Goal: Check status: Check status

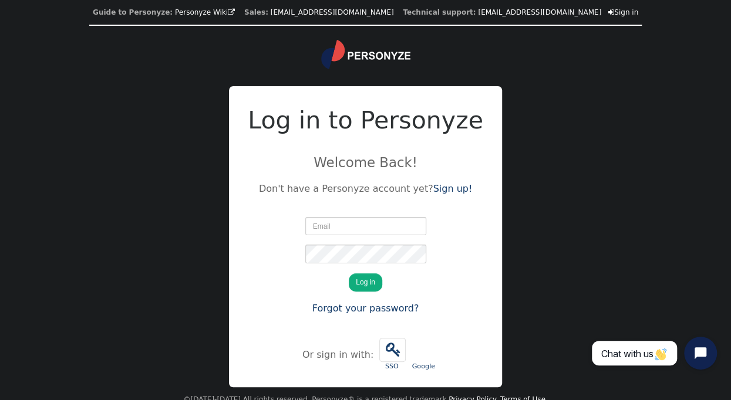
drag, startPoint x: 359, startPoint y: 228, endPoint x: 380, endPoint y: 225, distance: 21.3
click at [359, 228] on input "text" at bounding box center [365, 226] width 121 height 18
type input "Belinda@connective.com.au"
click at [349, 273] on button "Log in" at bounding box center [365, 282] width 33 height 18
click at [366, 284] on button "Log in" at bounding box center [365, 282] width 33 height 18
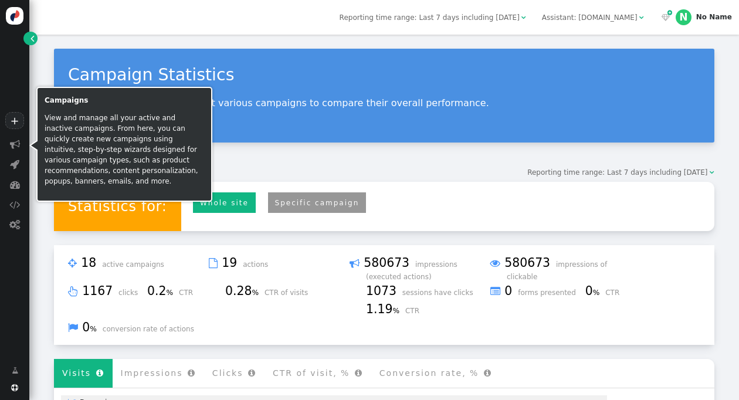
click at [16, 143] on span "" at bounding box center [15, 144] width 10 height 10
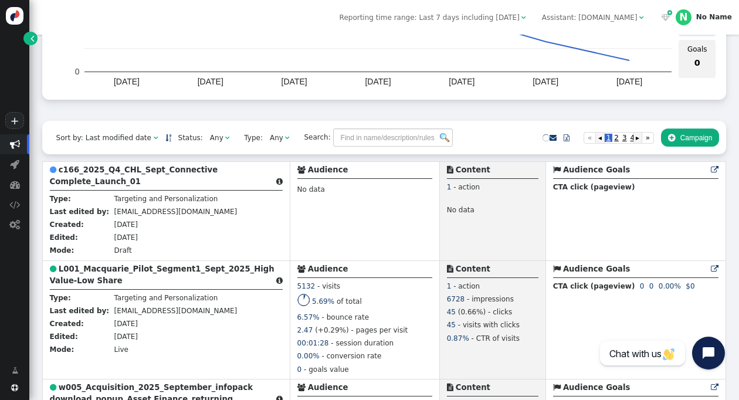
scroll to position [235, 0]
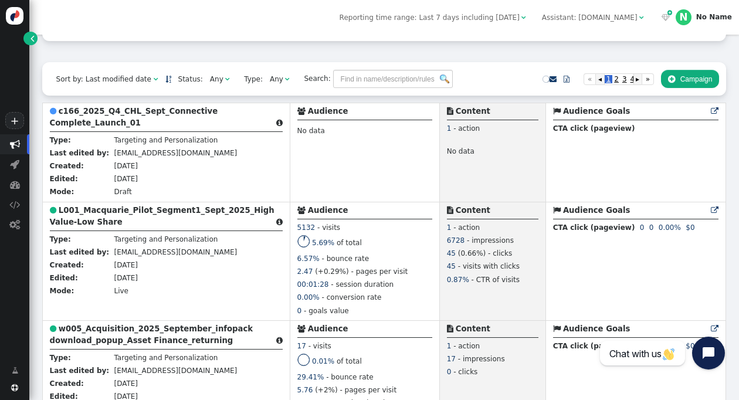
drag, startPoint x: 227, startPoint y: 280, endPoint x: 137, endPoint y: 222, distance: 106.4
click at [137, 222] on div " L001_Macquarie_Pilot_Segment1_Sept_2025_High Value-Low Share " at bounding box center [166, 218] width 233 height 26
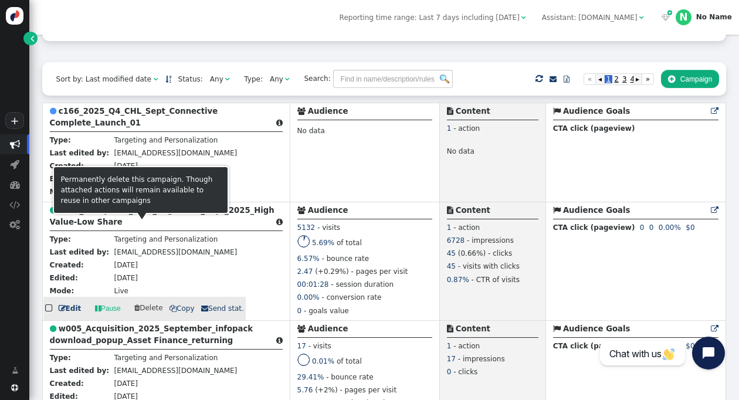
click at [137, 222] on div " L001_Macquarie_Pilot_Segment1_Sept_2025_High Value-Low Share " at bounding box center [166, 218] width 233 height 26
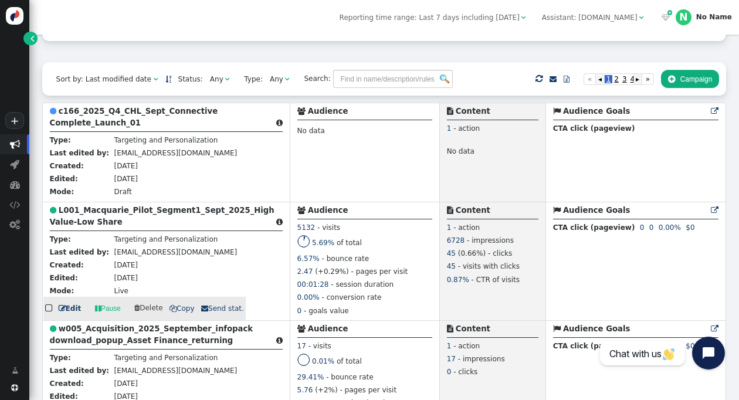
click at [236, 235] on td " L001_Macquarie_Pilot_Segment1_Sept_2025_High Value-Low Share  Type: Targetin…" at bounding box center [166, 261] width 248 height 119
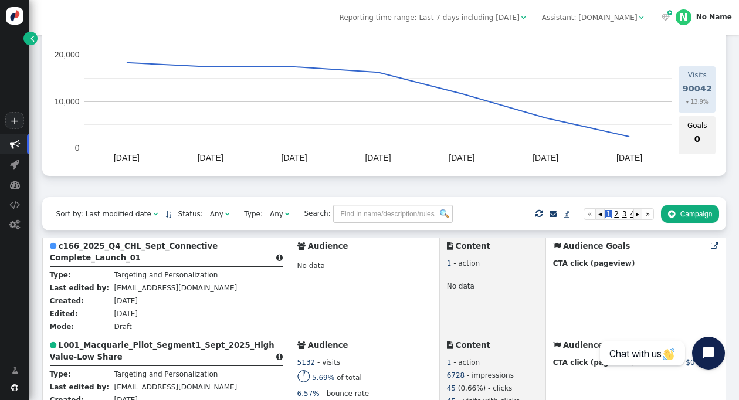
scroll to position [0, 0]
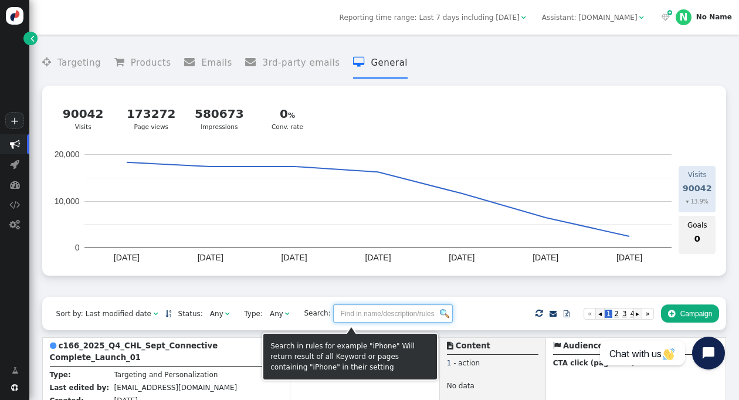
click at [352, 314] on input "text" at bounding box center [393, 314] width 120 height 18
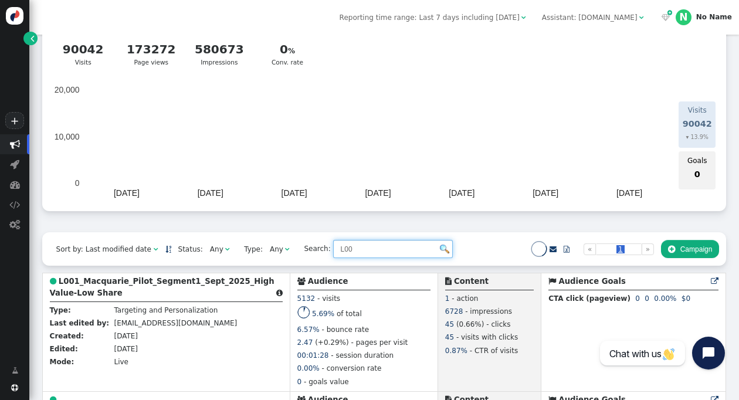
scroll to position [117, 0]
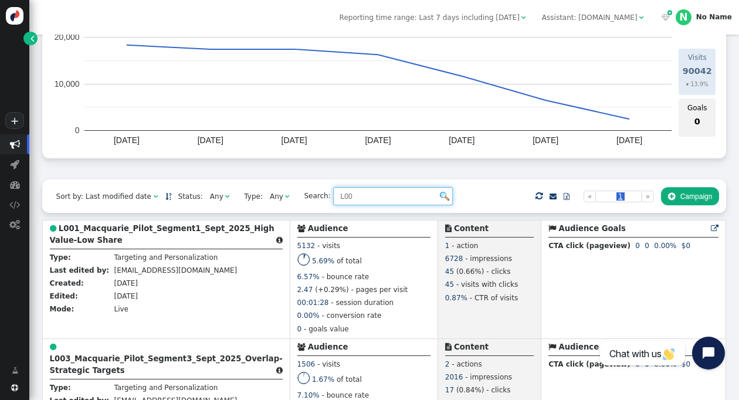
type input "L00"
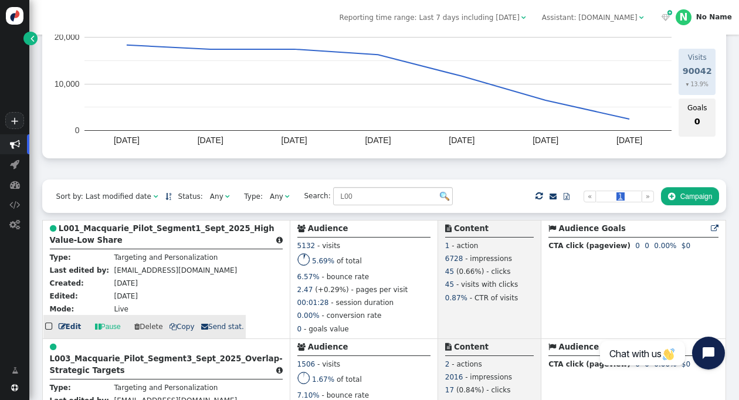
click at [70, 249] on div " L001_Macquarie_Pilot_Segment1_Sept_2025_High Value-Low Share " at bounding box center [166, 236] width 233 height 26
click at [114, 236] on div " L001_Macquarie_Pilot_Segment1_Sept_2025_High Value-Low Share " at bounding box center [166, 236] width 233 height 26
click at [103, 236] on div " L001_Macquarie_Pilot_Segment1_Sept_2025_High Value-Low Share " at bounding box center [166, 236] width 233 height 26
click at [104, 240] on b "L001_Macquarie_Pilot_Segment1_Sept_2025_High Value-Low Share" at bounding box center [162, 234] width 225 height 21
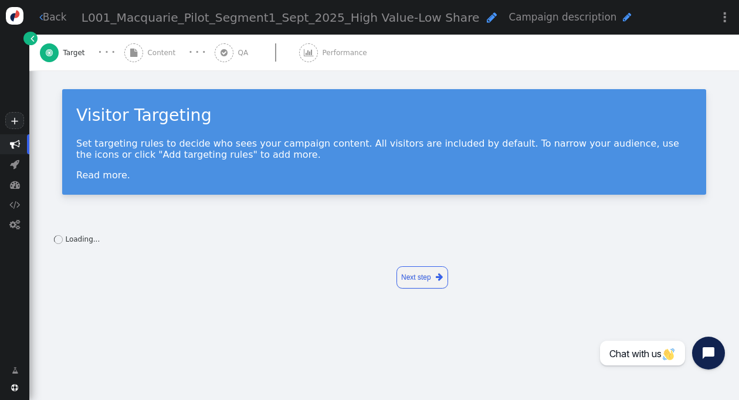
click at [313, 58] on div " Performance" at bounding box center [335, 53] width 72 height 36
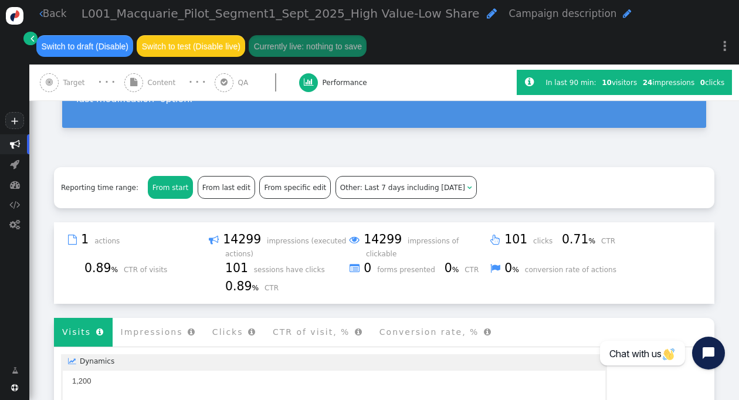
scroll to position [176, 0]
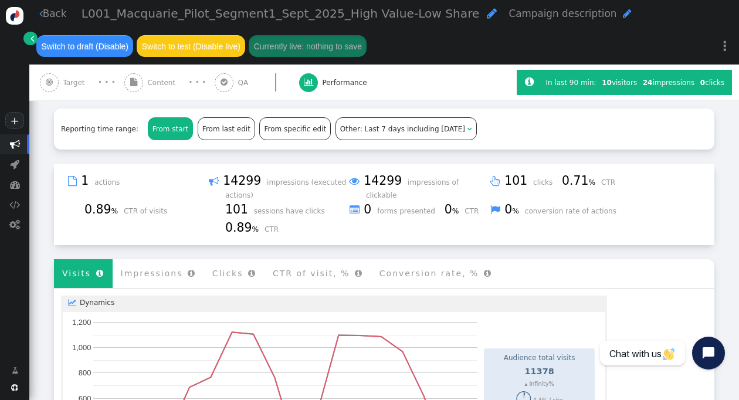
click at [401, 125] on span "Other: Last 7 days including [DATE]" at bounding box center [402, 129] width 125 height 8
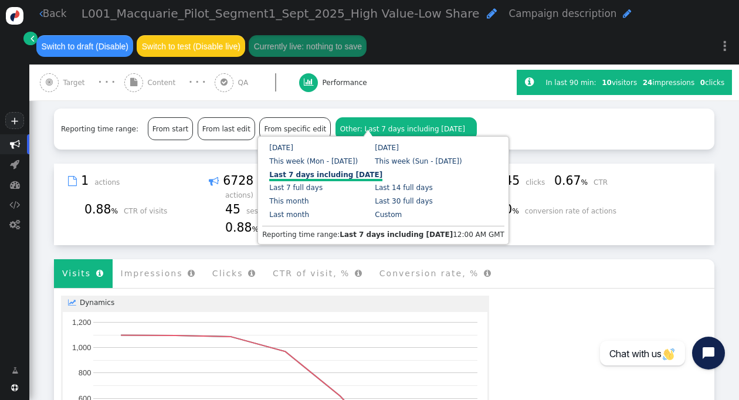
click at [314, 172] on link "Last 7 days including [DATE]" at bounding box center [325, 176] width 113 height 11
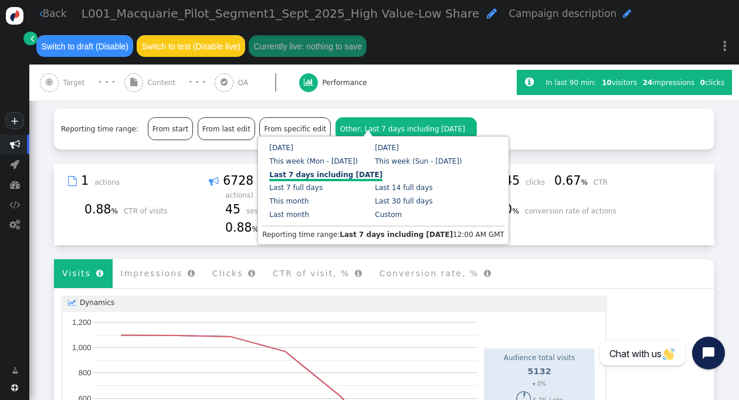
click at [319, 173] on link "Last 7 days including [DATE]" at bounding box center [325, 176] width 113 height 11
click at [491, 118] on div "Reporting time range: From start From last edit From specific edit Other: Last …" at bounding box center [384, 129] width 661 height 41
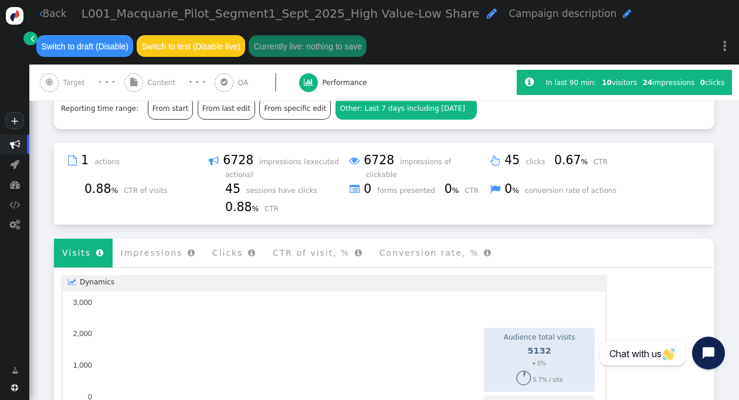
scroll to position [134, 0]
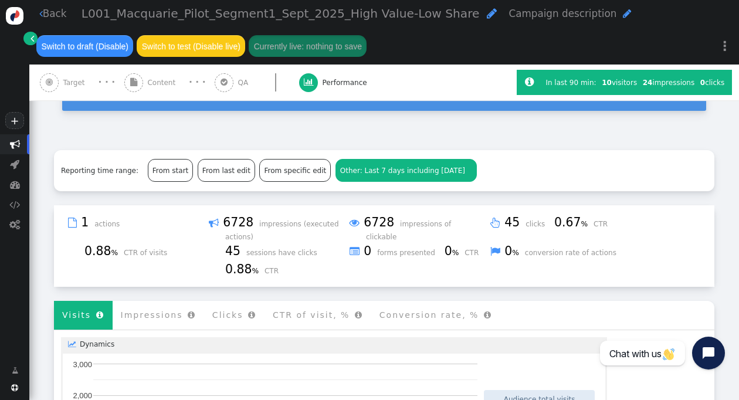
click at [285, 301] on li "CTR of visit, % " at bounding box center [318, 315] width 107 height 29
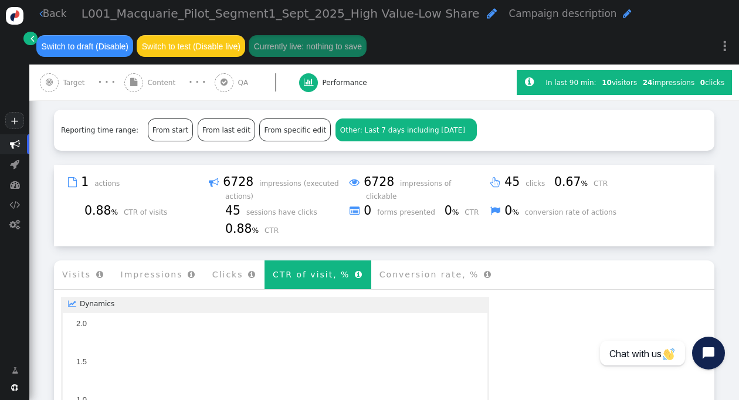
scroll to position [193, 0]
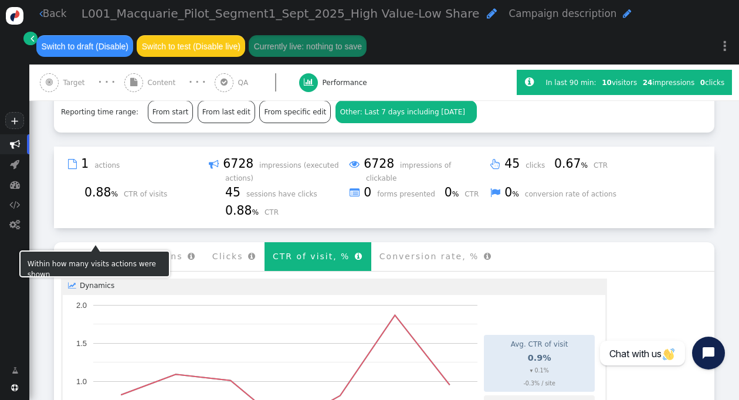
click at [153, 244] on li "Impressions " at bounding box center [159, 256] width 92 height 29
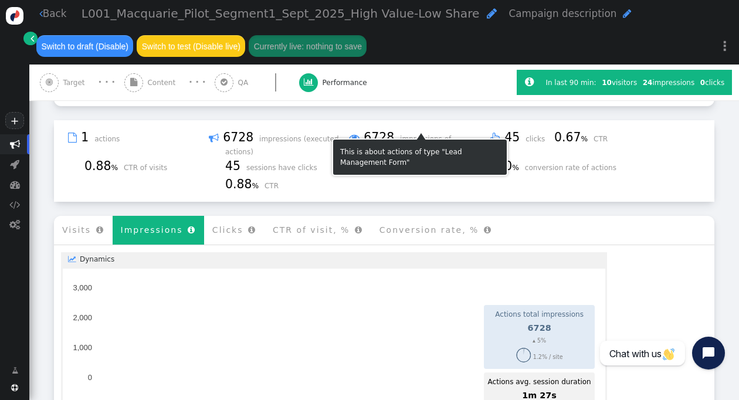
scroll to position [204, 0]
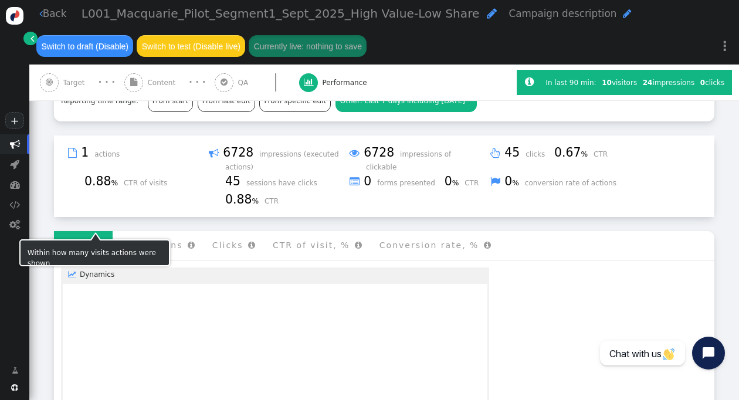
click at [92, 241] on span "" at bounding box center [97, 245] width 13 height 9
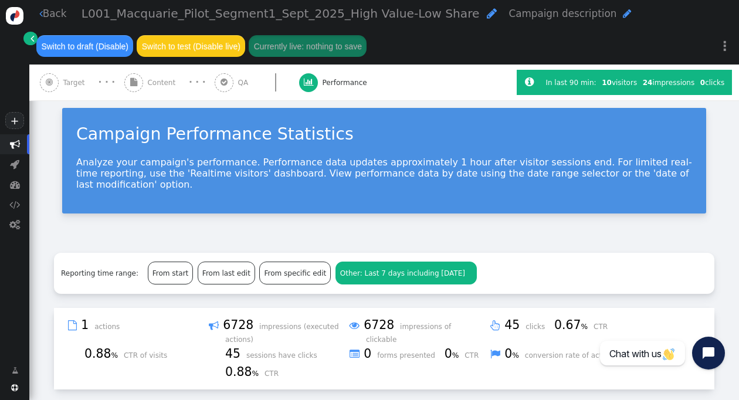
scroll to position [0, 0]
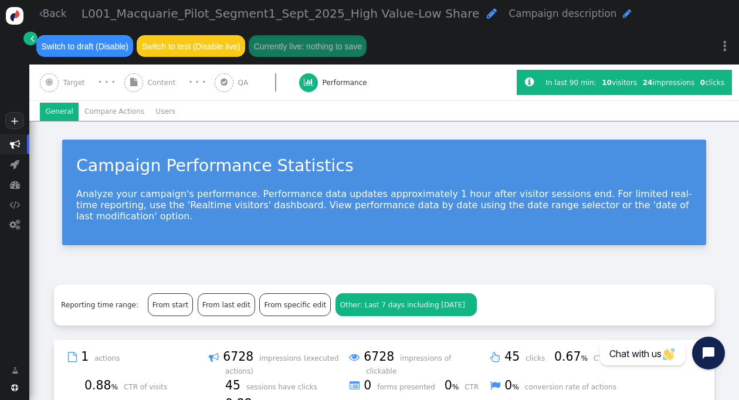
click at [157, 113] on li "Users" at bounding box center [165, 112] width 31 height 18
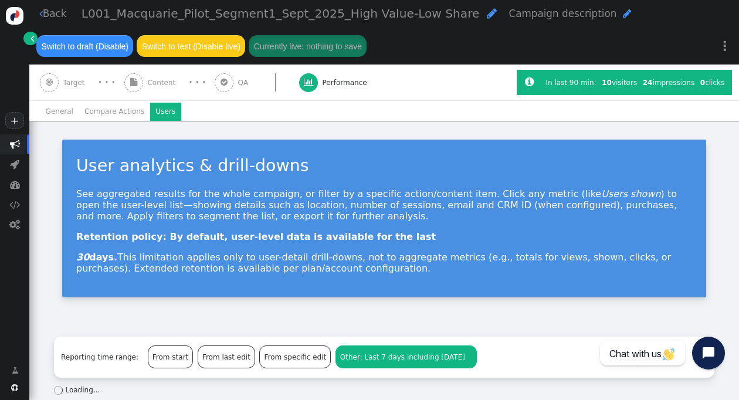
scroll to position [61, 0]
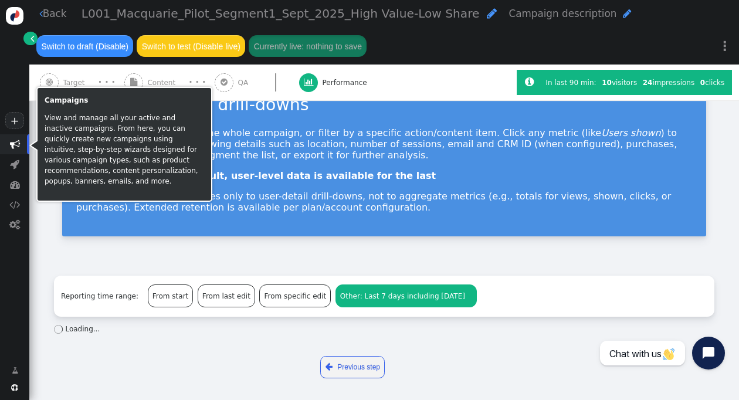
drag, startPoint x: 19, startPoint y: 145, endPoint x: 397, endPoint y: 42, distance: 391.2
click at [397, 42] on div " Back L001_Macquarie_Pilot_Segment1_Sept_2025_High Value-Low Share  Campaign …" at bounding box center [384, 32] width 710 height 65
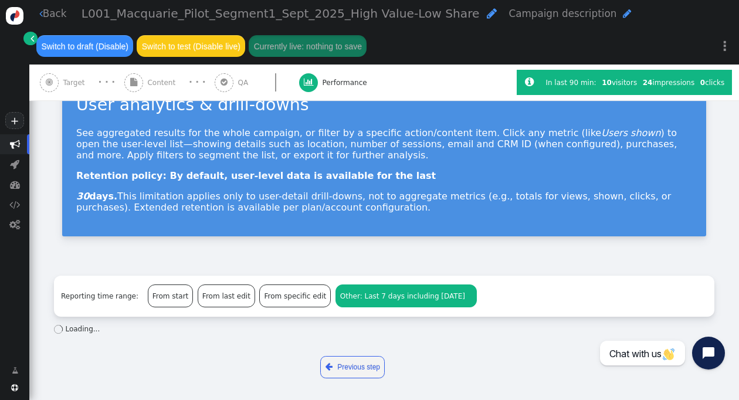
click at [351, 296] on span "Other: Last 7 days including [DATE]" at bounding box center [402, 296] width 125 height 8
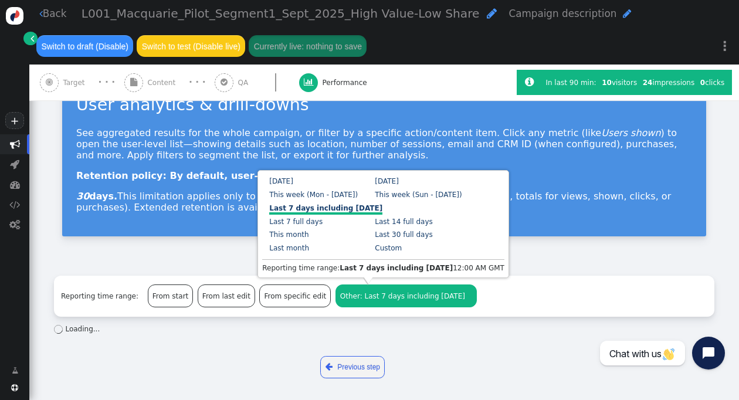
click at [338, 209] on link "Last 7 days including [DATE]" at bounding box center [325, 209] width 113 height 11
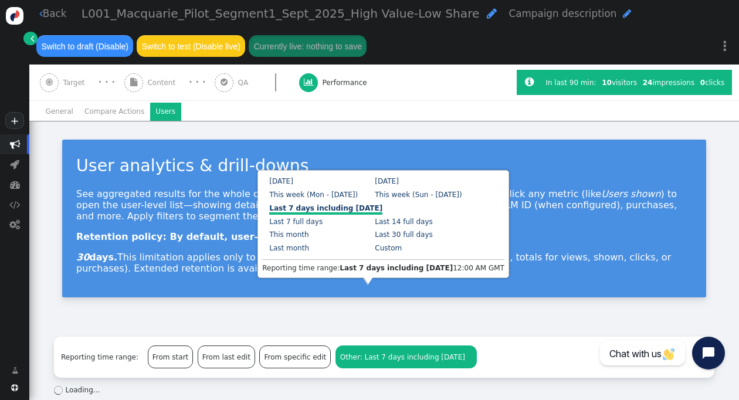
click at [515, 314] on div "User analytics & drill-downs See aggregated results for the whole campaign, or …" at bounding box center [384, 222] width 710 height 202
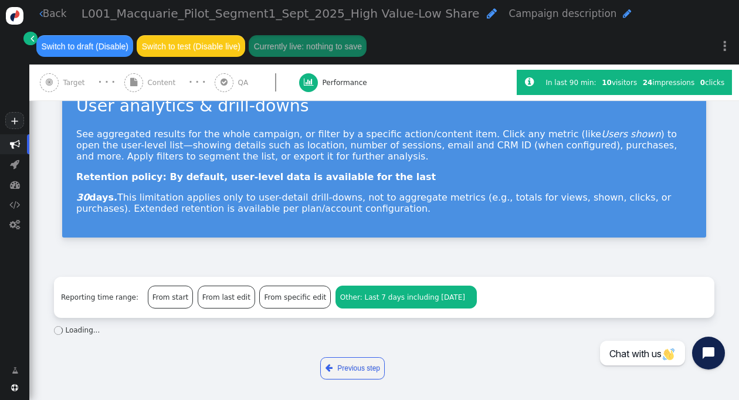
scroll to position [61, 0]
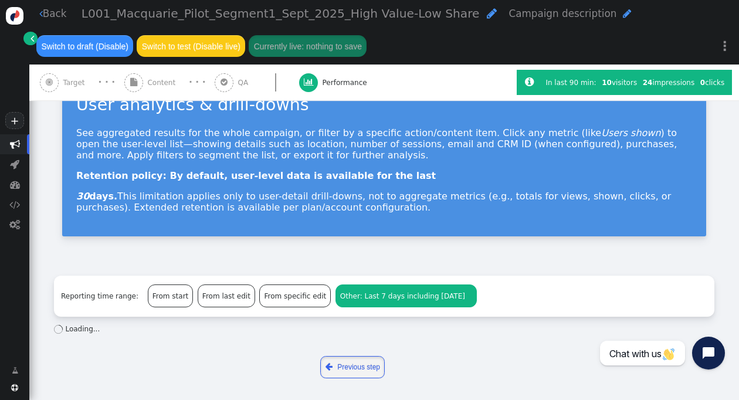
click at [344, 368] on link " Previous step" at bounding box center [352, 367] width 65 height 22
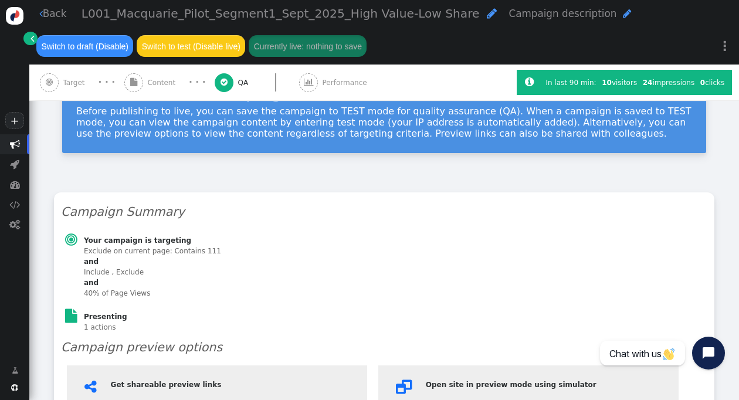
scroll to position [0, 0]
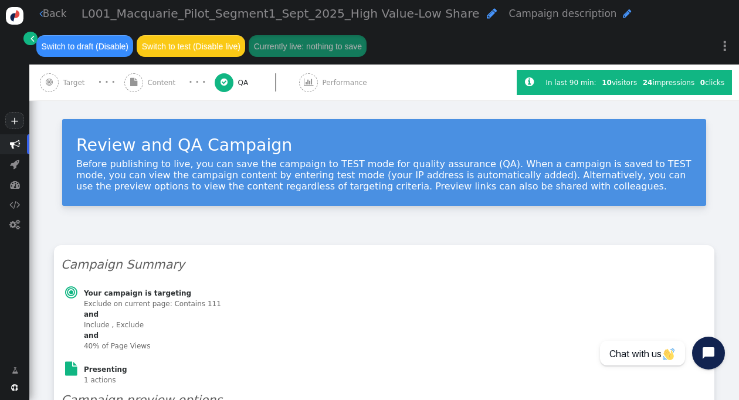
type input "[URL][DOMAIN_NAME]"
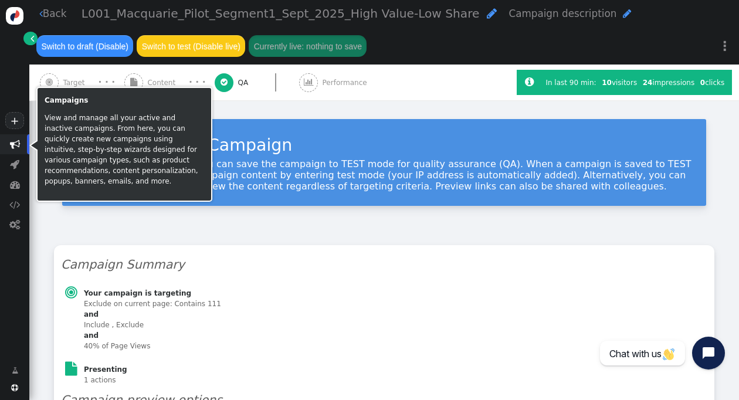
click at [18, 147] on span "" at bounding box center [15, 144] width 10 height 10
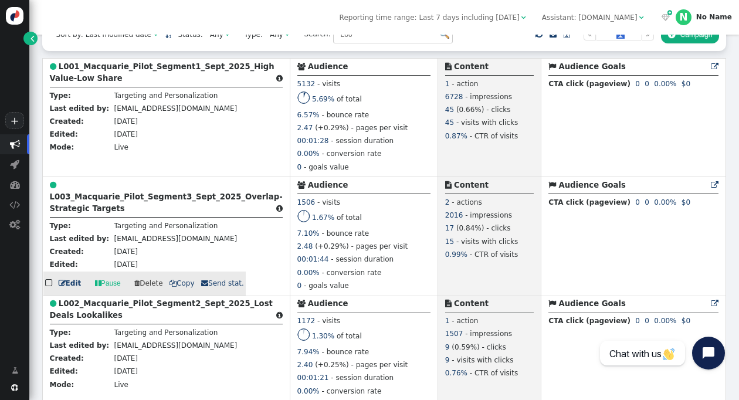
scroll to position [293, 0]
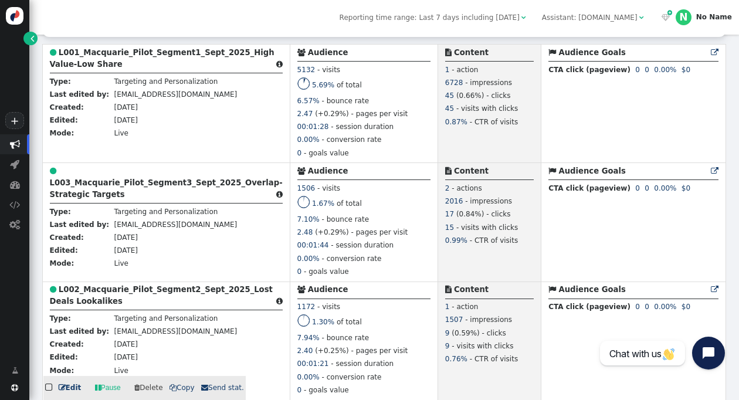
click at [86, 300] on b "L002_Macquarie_Pilot_Segment2_Sept_2025_Lost Deals Lookalikes" at bounding box center [161, 295] width 223 height 21
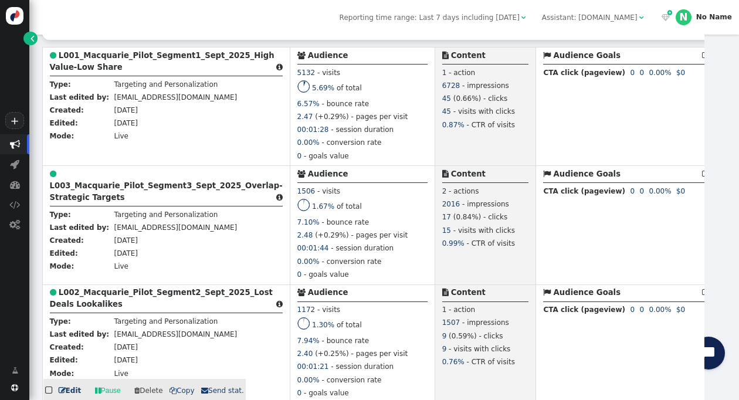
scroll to position [290, 0]
click at [86, 300] on b "L002_Macquarie_Pilot_Segment2_Sept_2025_Lost Deals Lookalikes" at bounding box center [161, 299] width 223 height 21
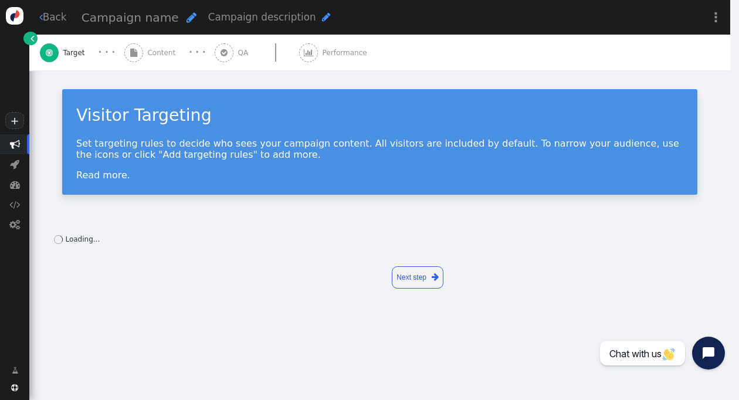
scroll to position [0, 0]
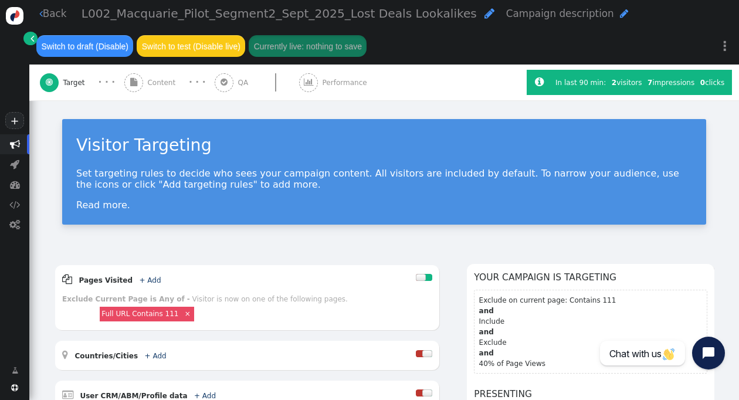
click at [339, 80] on span "Performance" at bounding box center [347, 82] width 49 height 11
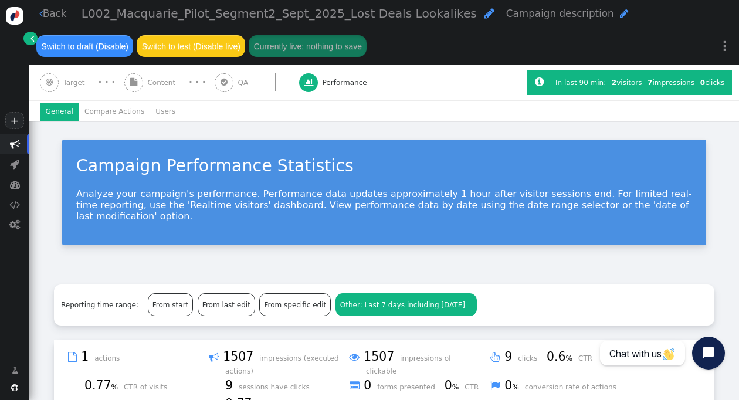
click at [152, 113] on li "Users" at bounding box center [165, 112] width 31 height 18
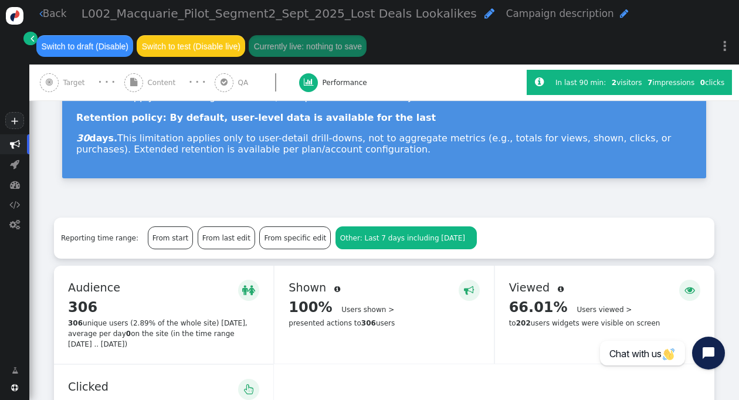
scroll to position [227, 0]
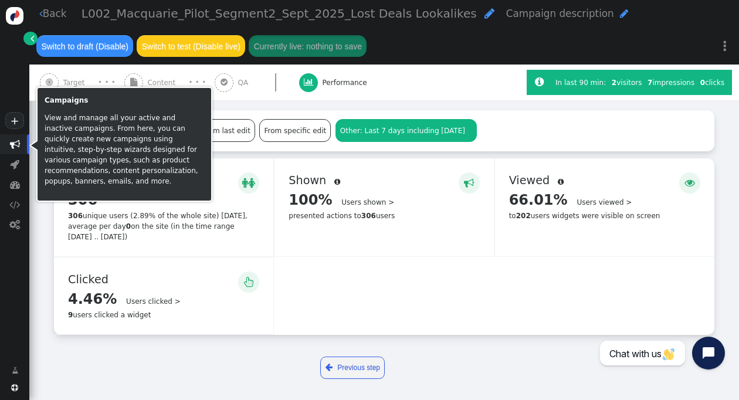
click at [14, 140] on span "" at bounding box center [15, 144] width 10 height 10
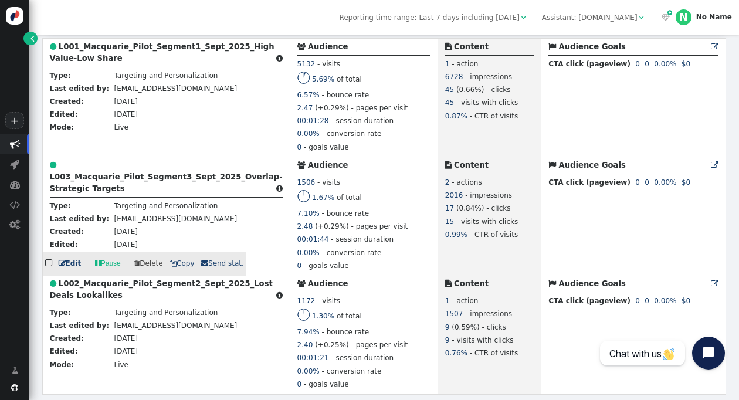
click at [130, 175] on b "L003_Macquarie_Pilot_Segment3_Sept_2025_Overlap-Strategic Targets" at bounding box center [166, 183] width 233 height 21
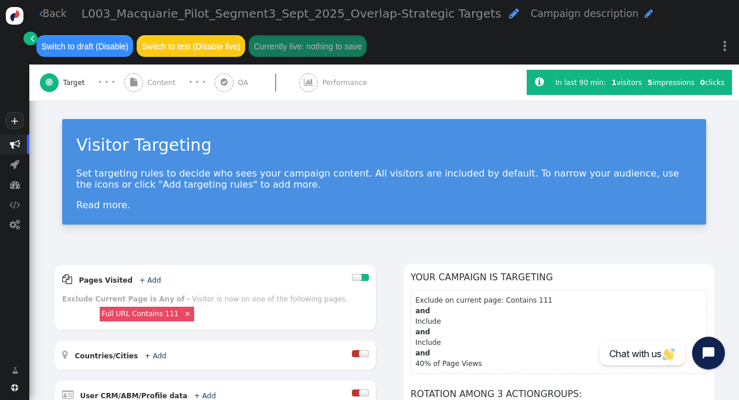
click at [329, 84] on span "Performance" at bounding box center [347, 82] width 49 height 11
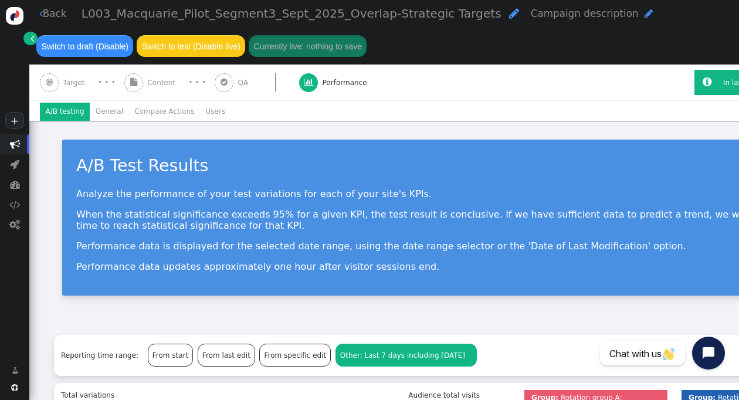
click at [102, 114] on li "General" at bounding box center [109, 112] width 39 height 18
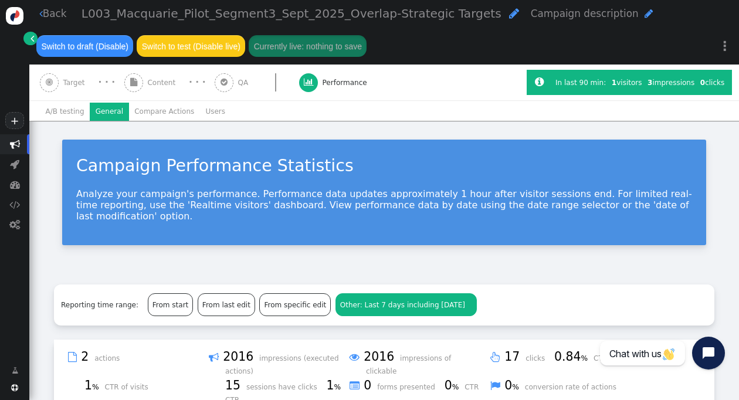
click at [200, 109] on li "Users" at bounding box center [215, 112] width 31 height 18
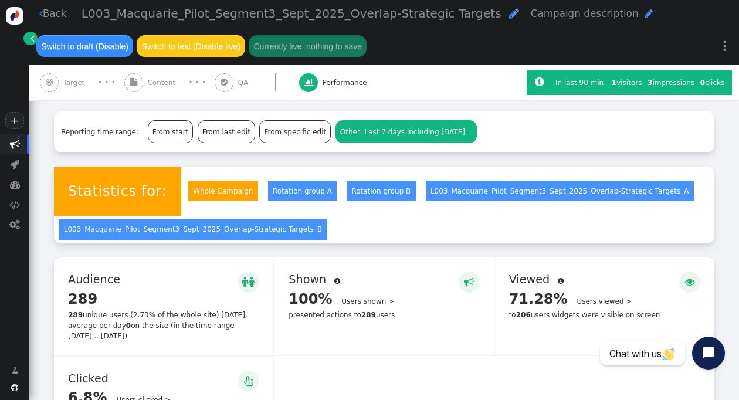
scroll to position [148, 0]
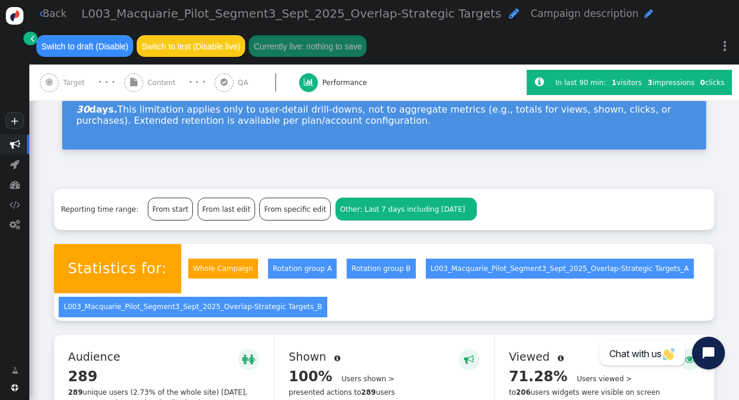
click at [347, 83] on span "Performance" at bounding box center [347, 82] width 49 height 11
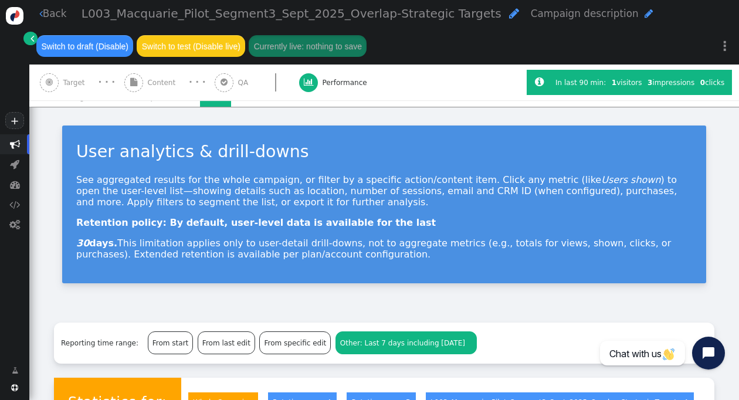
scroll to position [0, 0]
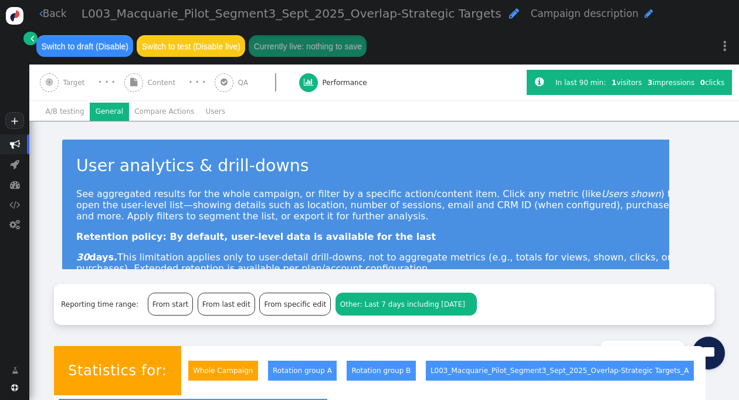
click at [100, 106] on li "General" at bounding box center [109, 112] width 39 height 18
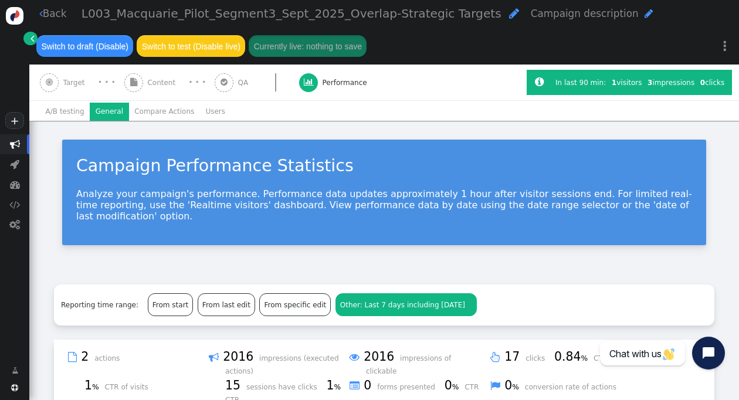
scroll to position [117, 0]
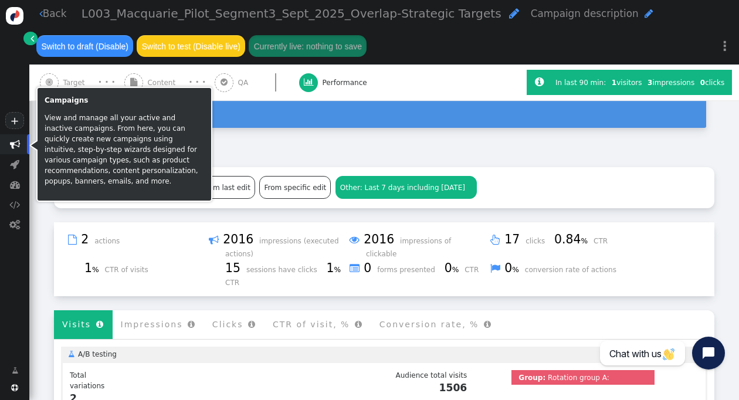
click at [15, 152] on span "" at bounding box center [14, 144] width 29 height 20
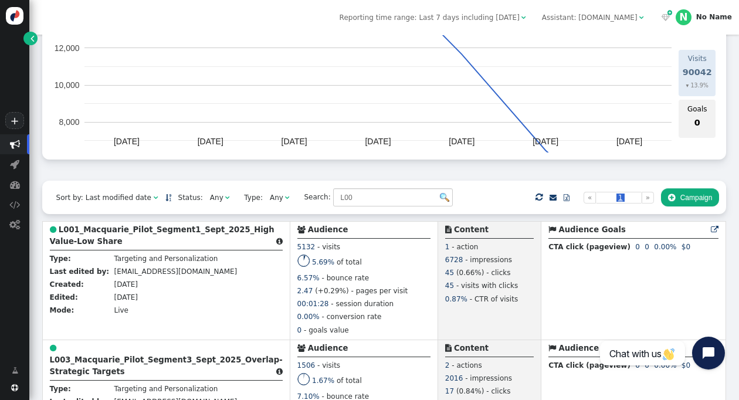
scroll to position [117, 0]
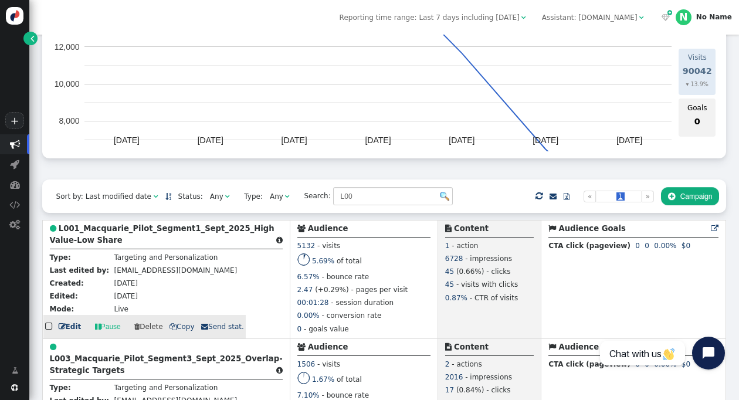
click at [134, 232] on b "L001_Macquarie_Pilot_Segment1_Sept_2025_High Value-Low Share" at bounding box center [162, 234] width 225 height 21
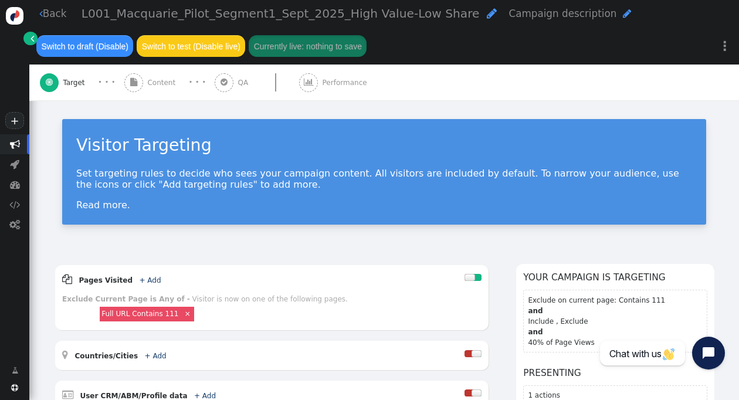
click at [313, 85] on div " Performance" at bounding box center [335, 83] width 72 height 36
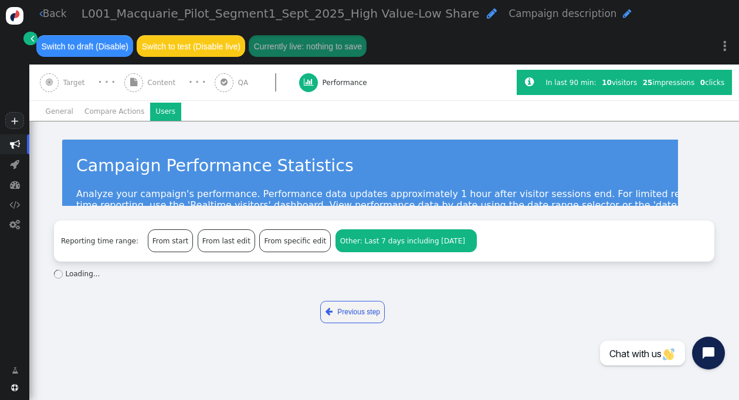
click at [154, 110] on li "Users" at bounding box center [165, 112] width 31 height 18
